Goal: Task Accomplishment & Management: Use online tool/utility

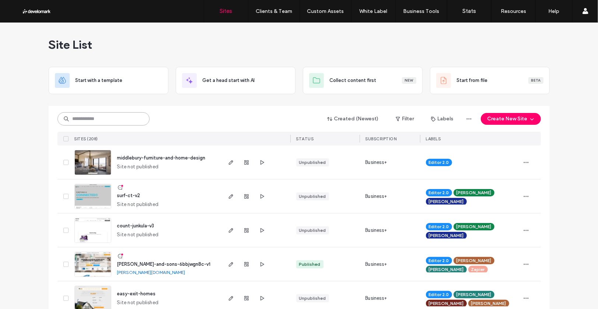
click at [98, 120] on input at bounding box center [104, 118] width 92 height 13
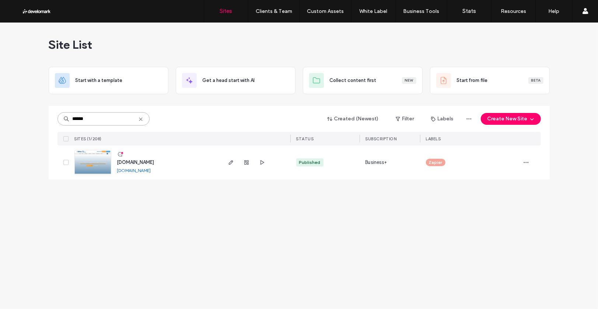
type input "******"
click at [128, 161] on span "www.siftex.com" at bounding box center [135, 162] width 37 height 6
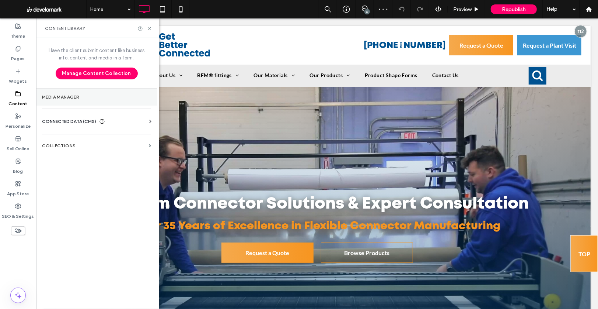
click at [63, 97] on label "Media Manager" at bounding box center [96, 96] width 109 height 5
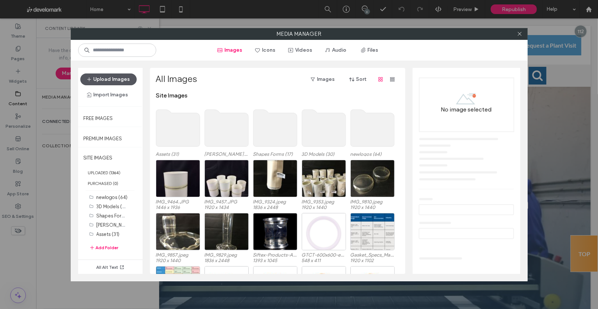
click at [124, 81] on button "Upload Images" at bounding box center [108, 79] width 56 height 12
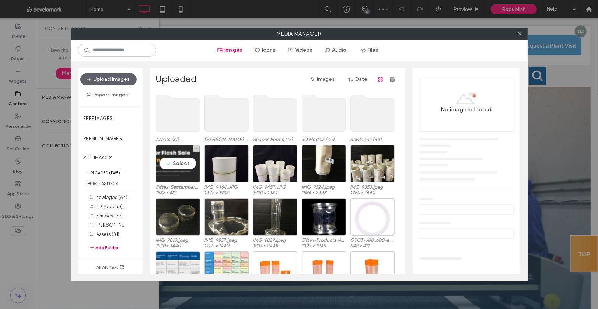
click at [174, 169] on div "Select" at bounding box center [178, 163] width 44 height 37
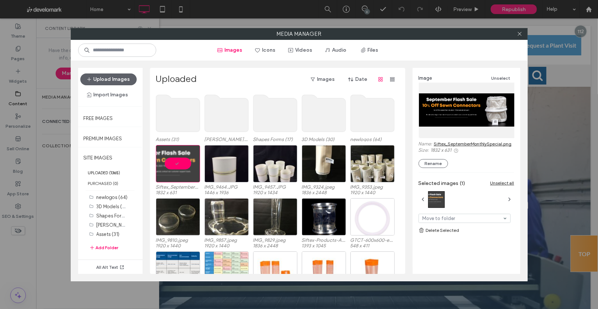
click at [473, 141] on link "Siftex_SeptemberMonthlySpecial.png" at bounding box center [473, 144] width 78 height 6
